Goal: Information Seeking & Learning: Learn about a topic

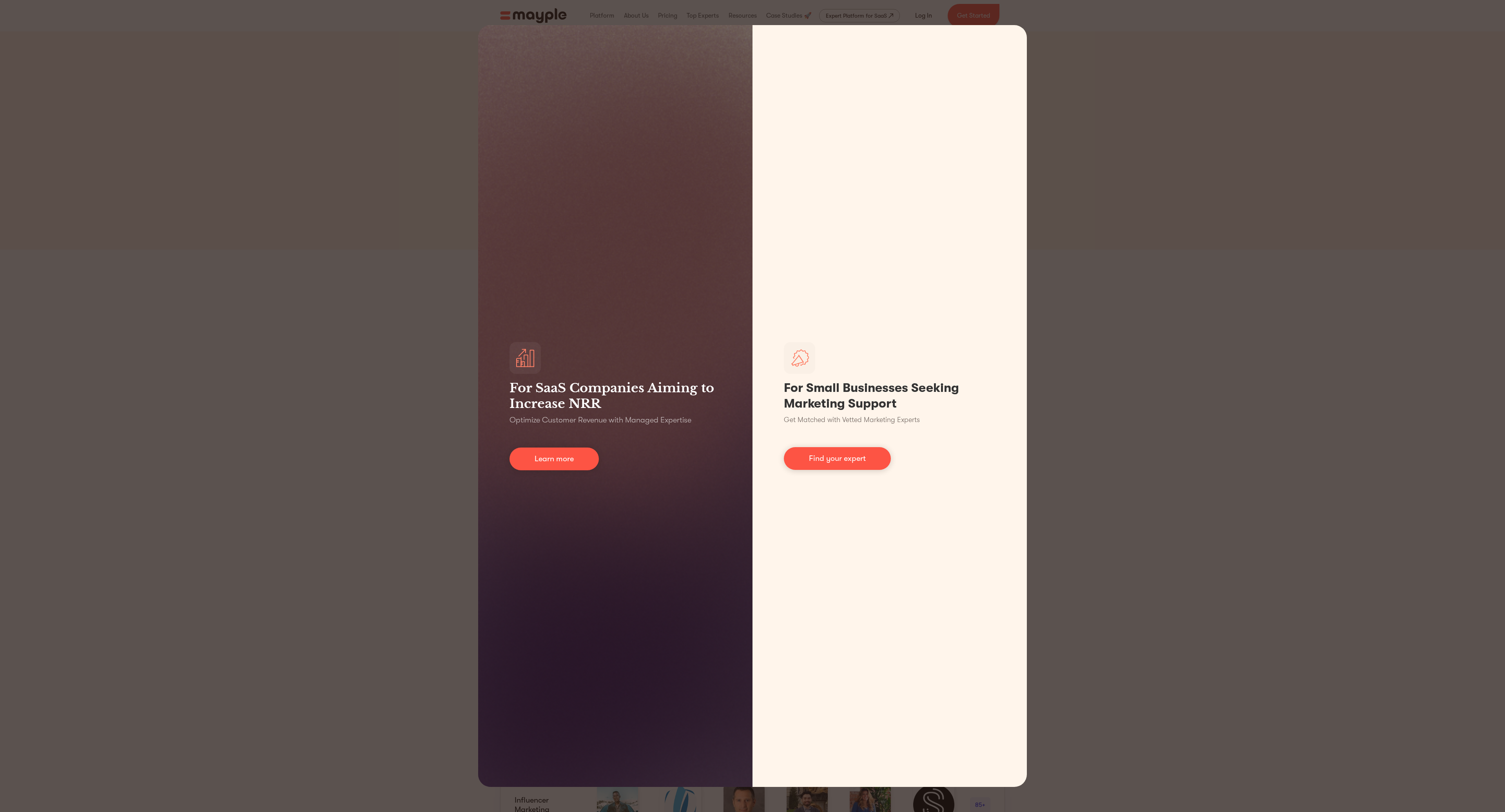
click at [1094, 154] on div "For SaaS Companies Aiming to Increase NRR Optimize Customer Revenue with Manage…" at bounding box center [752, 406] width 1505 height 812
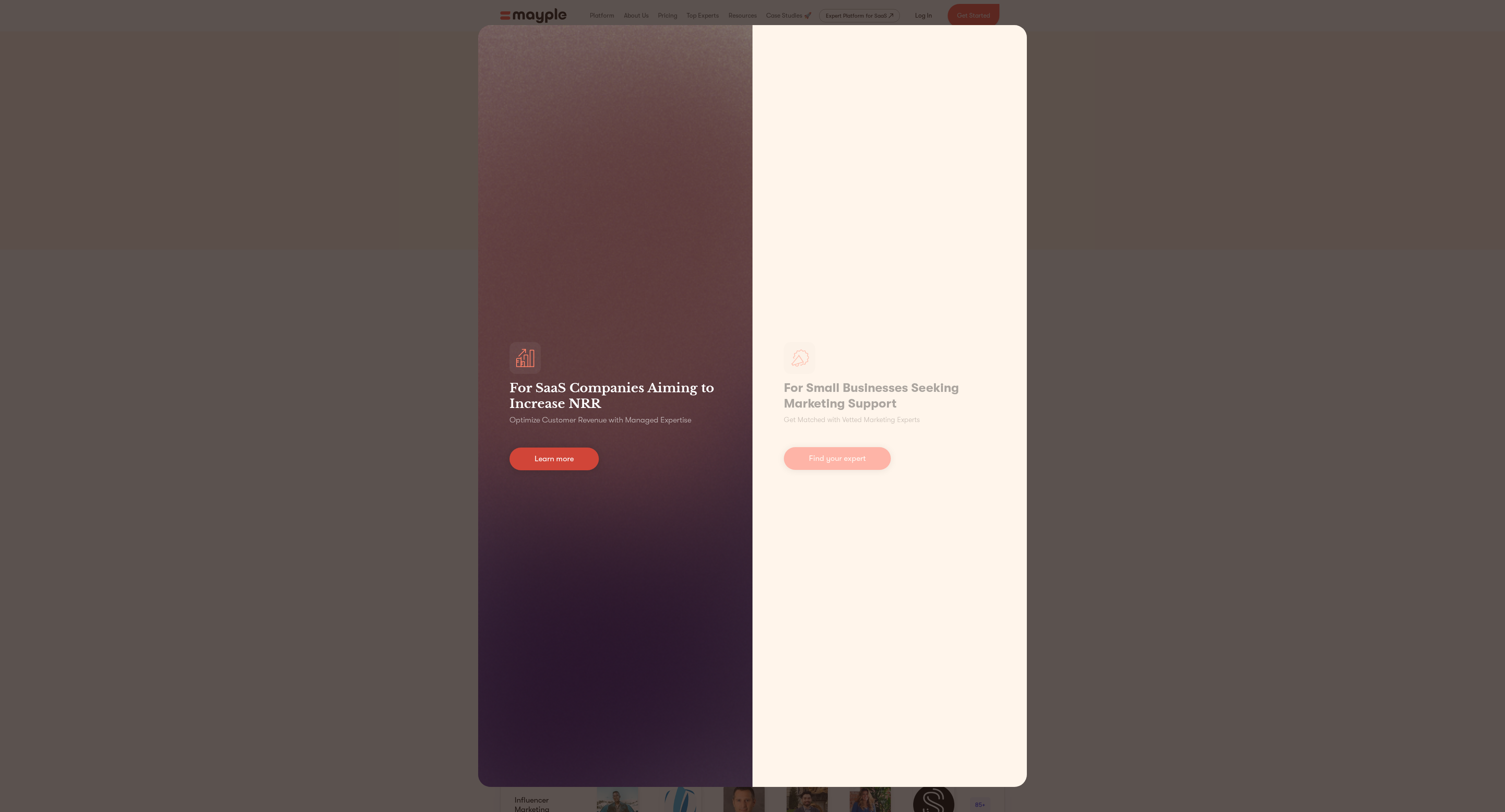
click at [525, 459] on link "Learn more" at bounding box center [555, 459] width 90 height 22
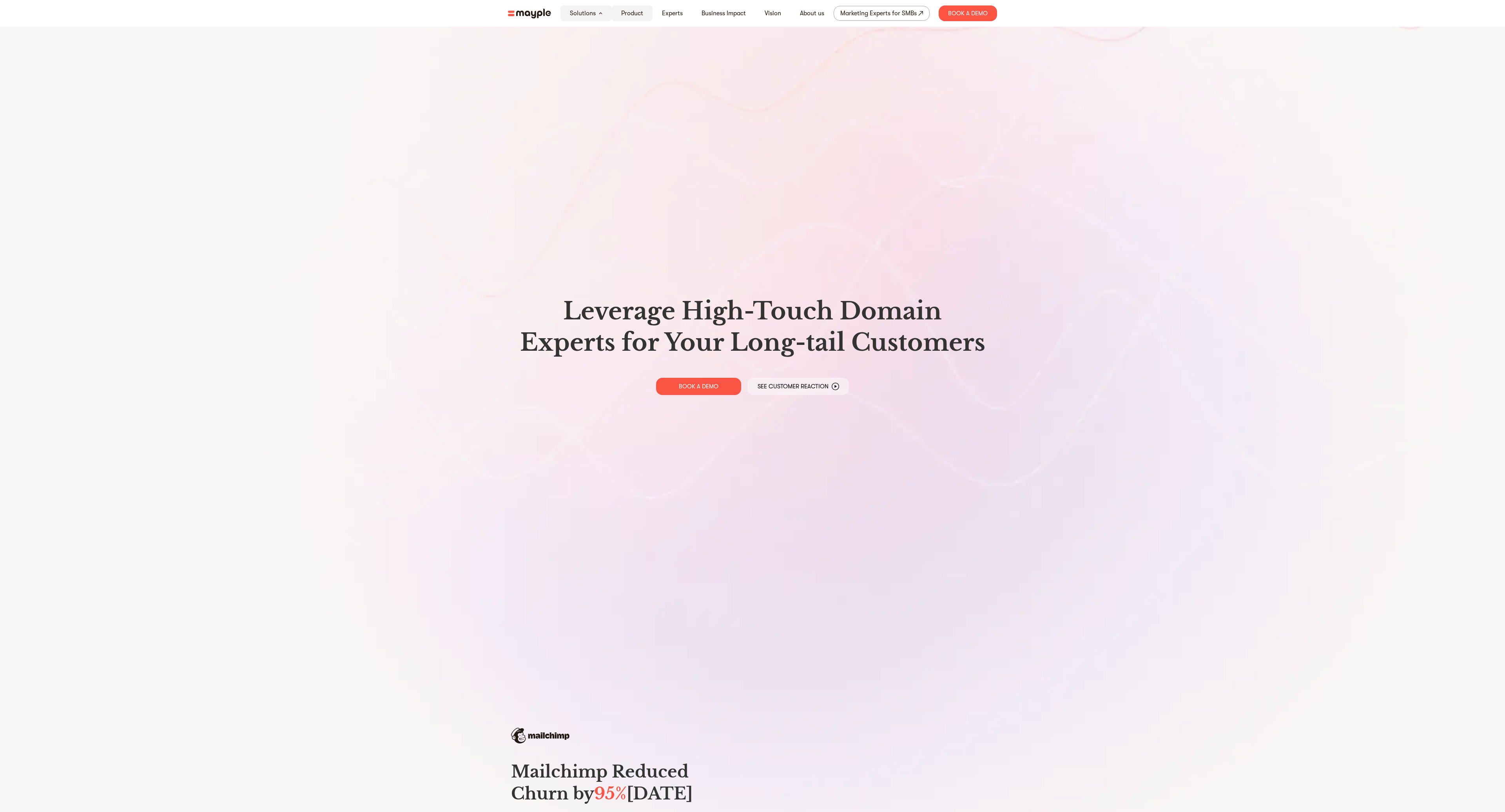
click at [626, 10] on link "Product" at bounding box center [632, 13] width 22 height 9
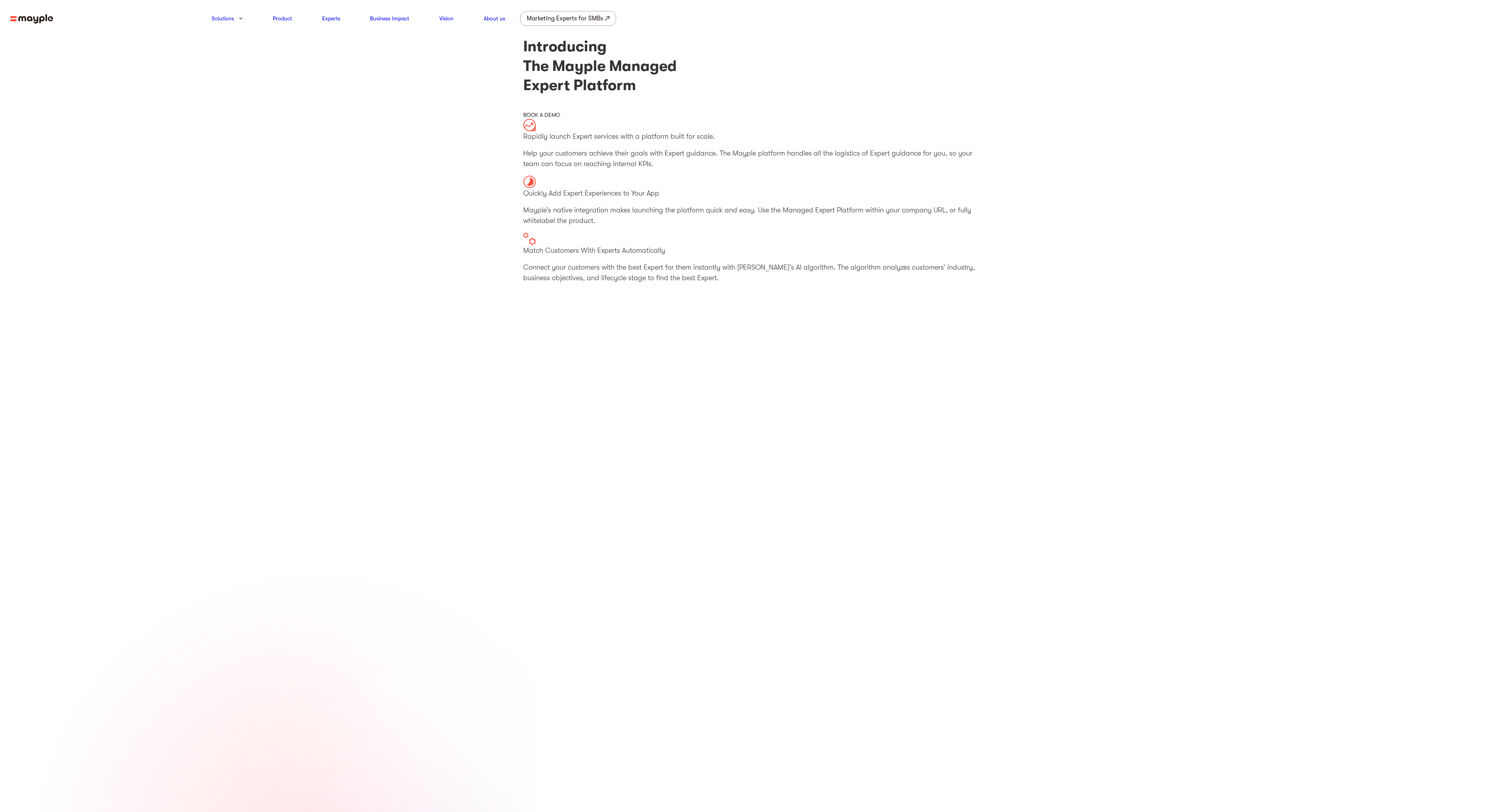
drag, startPoint x: 184, startPoint y: 136, endPoint x: 70, endPoint y: 91, distance: 122.6
click at [182, 135] on section "Introducing The Mayple Managed Expert Platform BOOK A DEMO Rapidly launch Exper…" at bounding box center [752, 292] width 1505 height 510
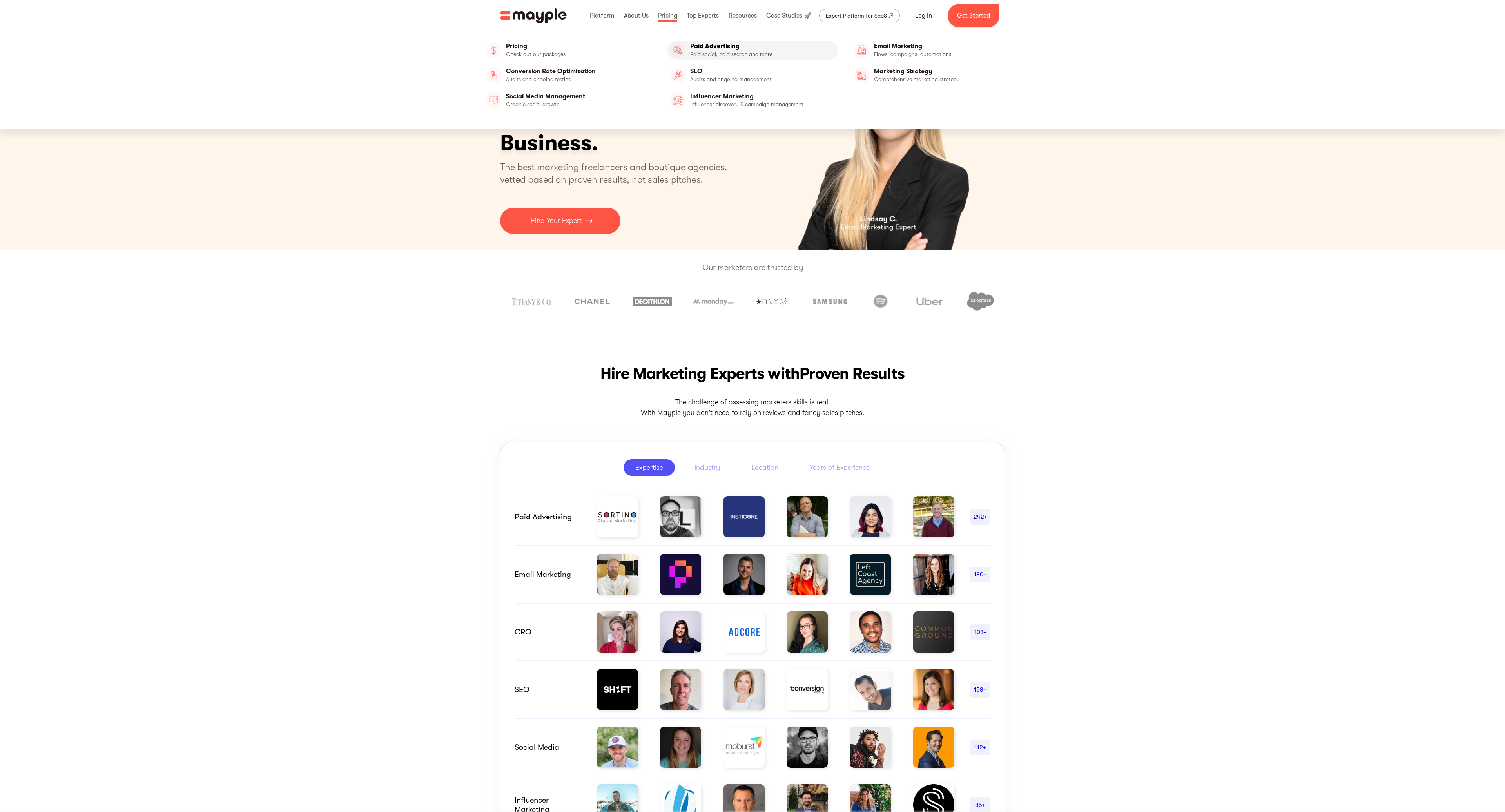
click at [702, 45] on link "Paid Advertising" at bounding box center [752, 50] width 171 height 19
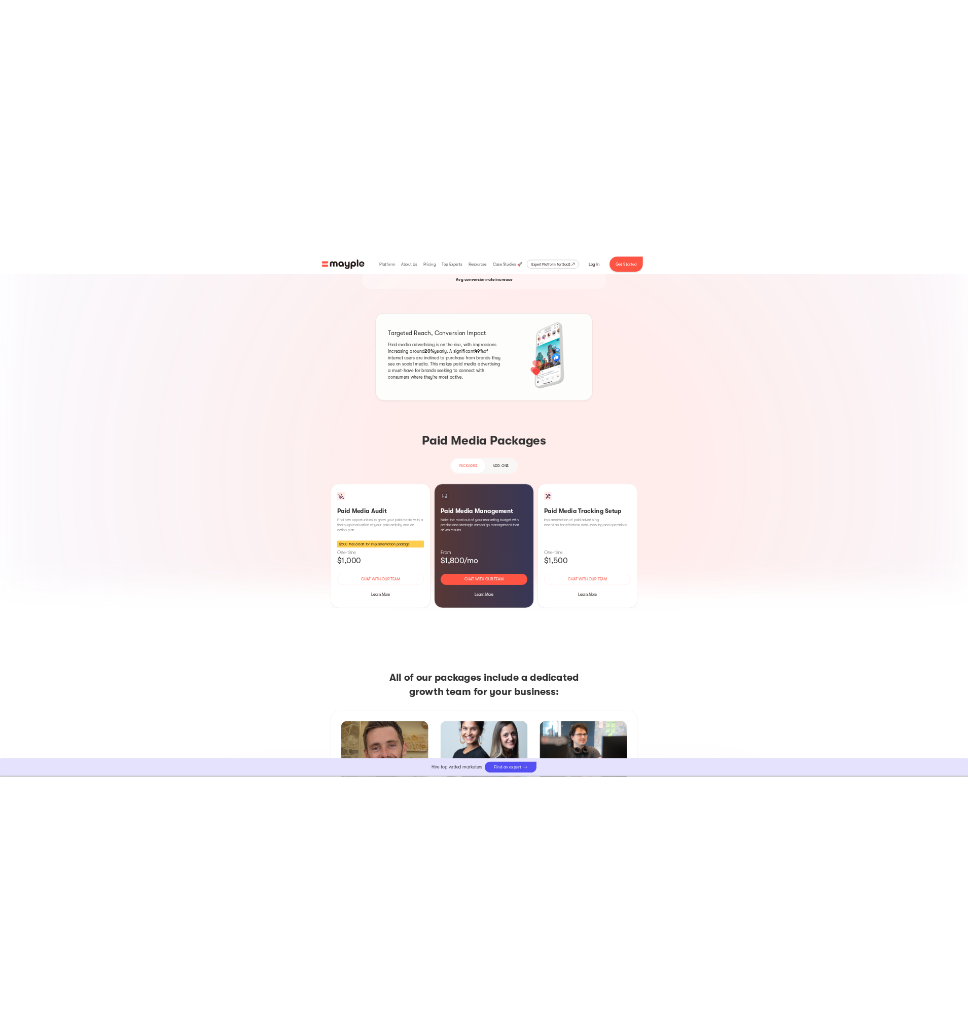
scroll to position [617, 0]
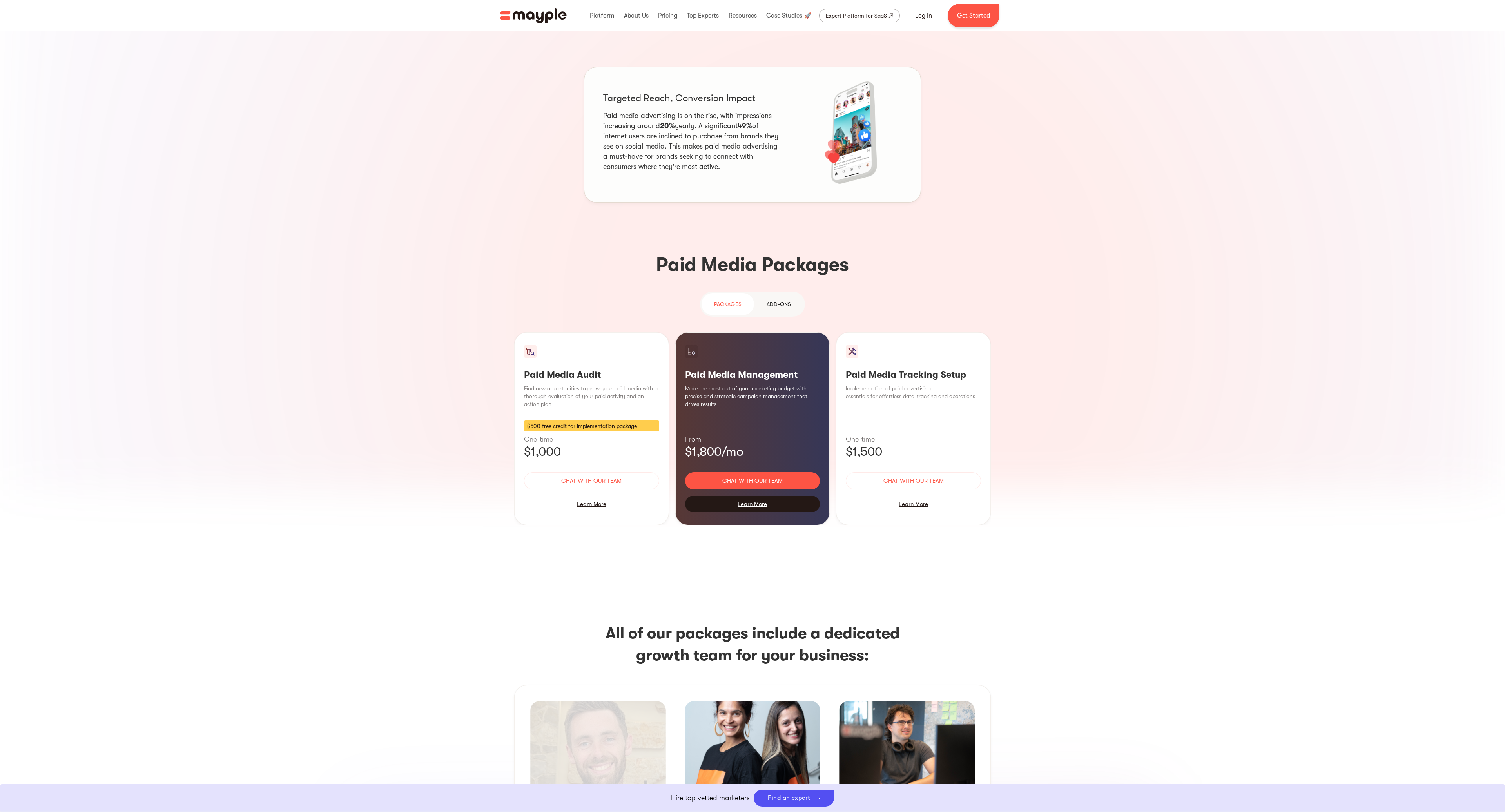
click at [756, 496] on div "Learn More" at bounding box center [752, 503] width 135 height 16
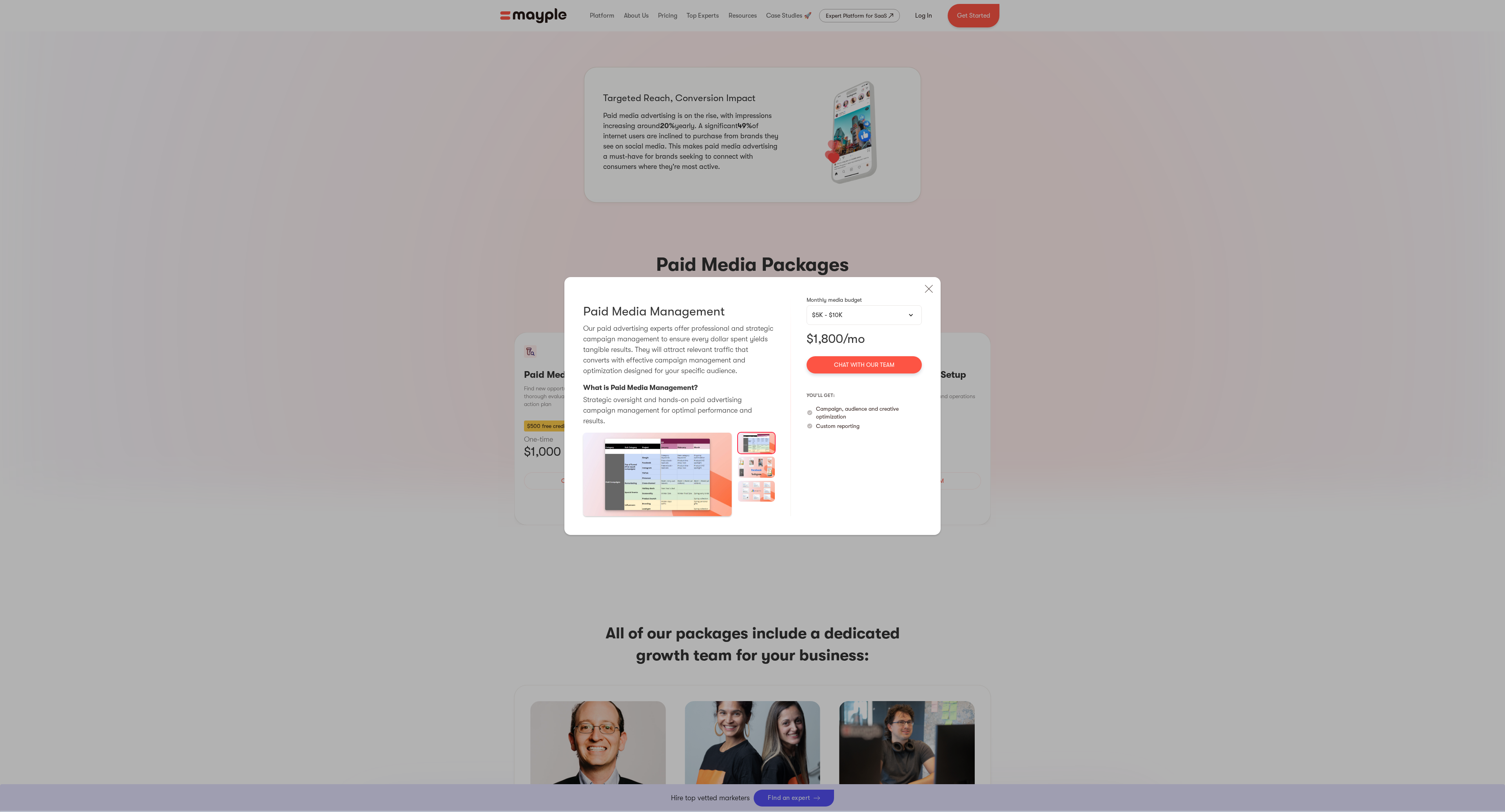
click at [669, 474] on img "open lightbox" at bounding box center [657, 475] width 148 height 84
